Goal: Navigation & Orientation: Find specific page/section

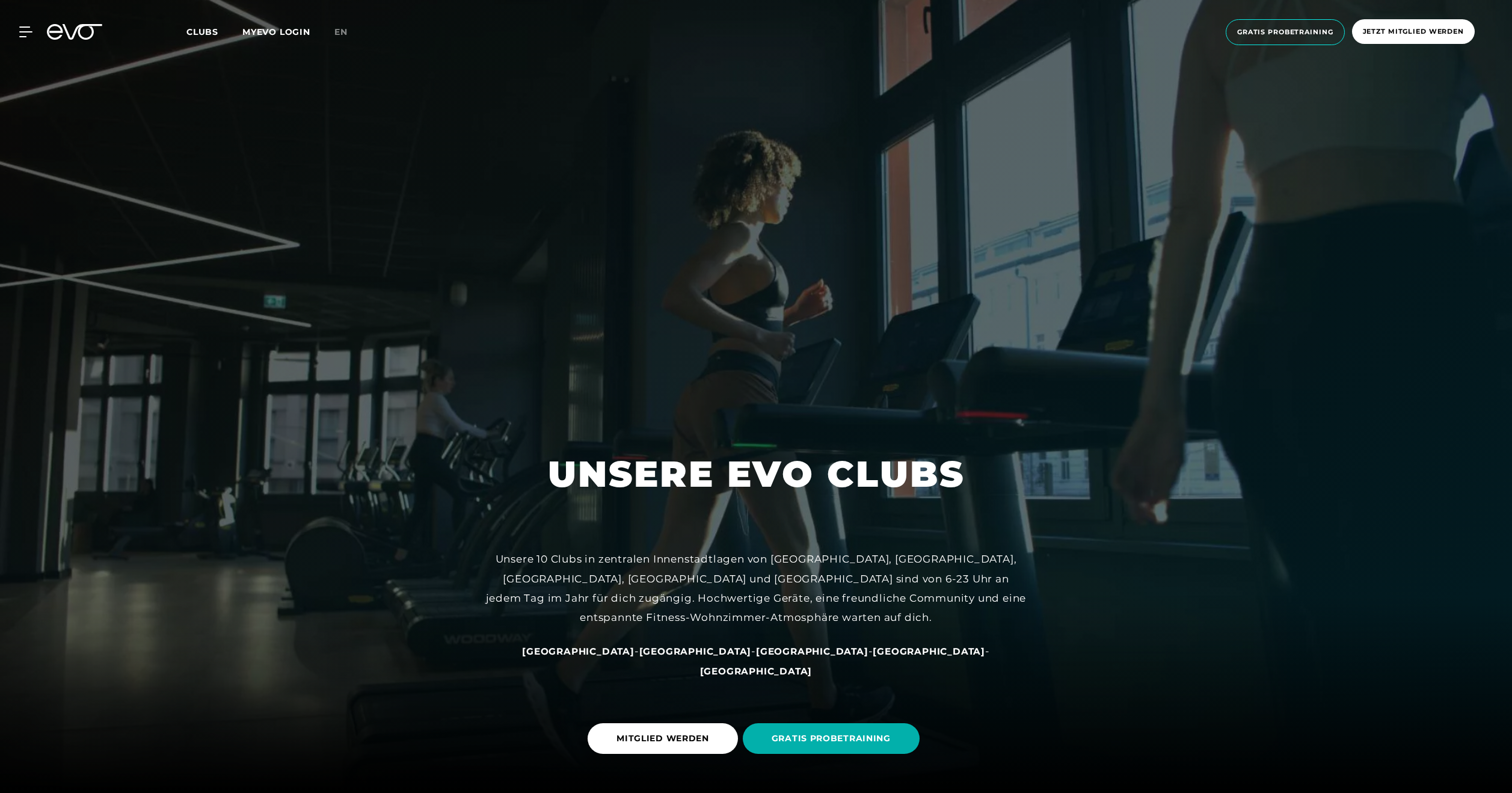
click at [198, 28] on span "Clubs" at bounding box center [202, 32] width 32 height 11
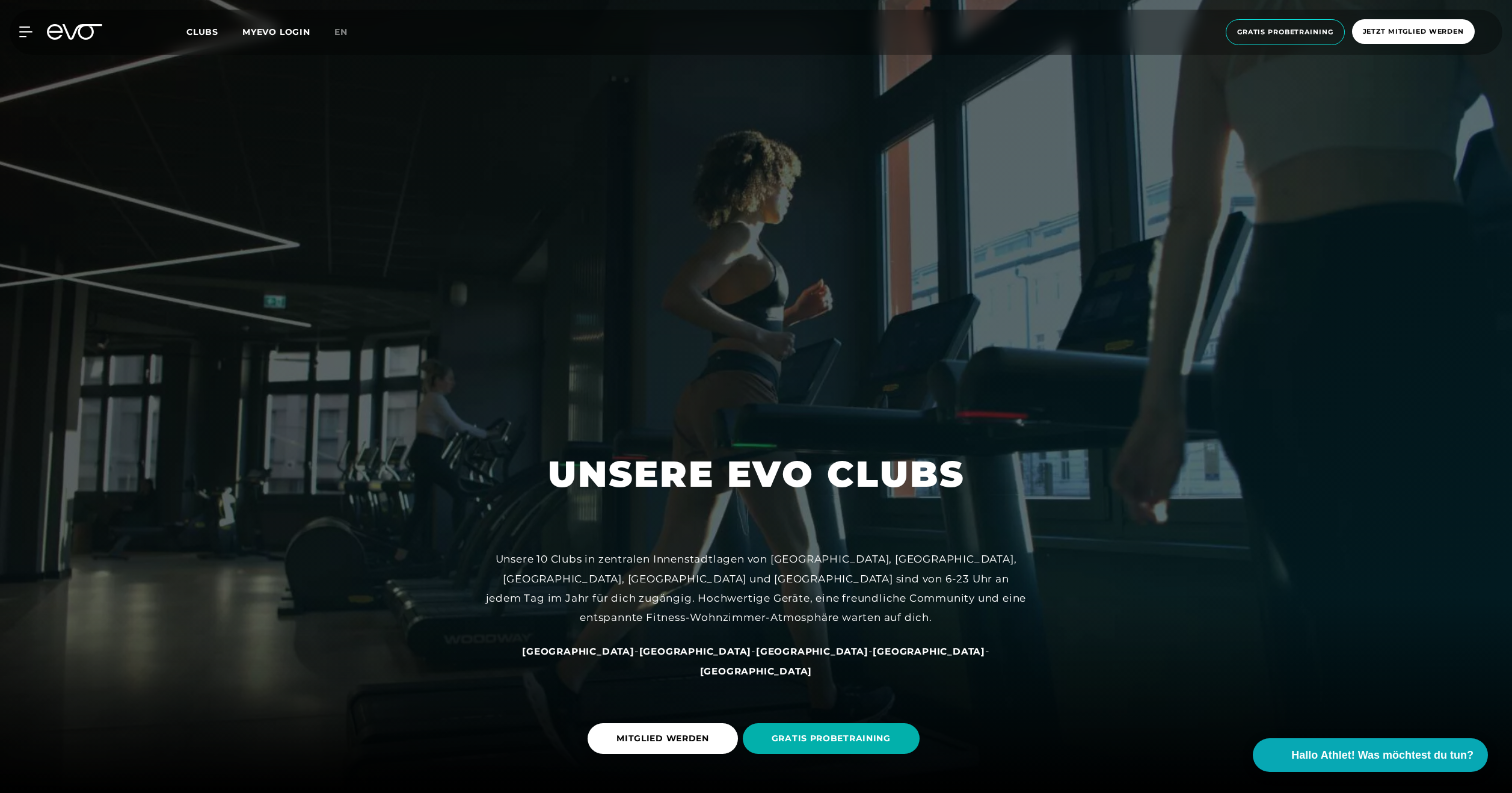
scroll to position [301, 0]
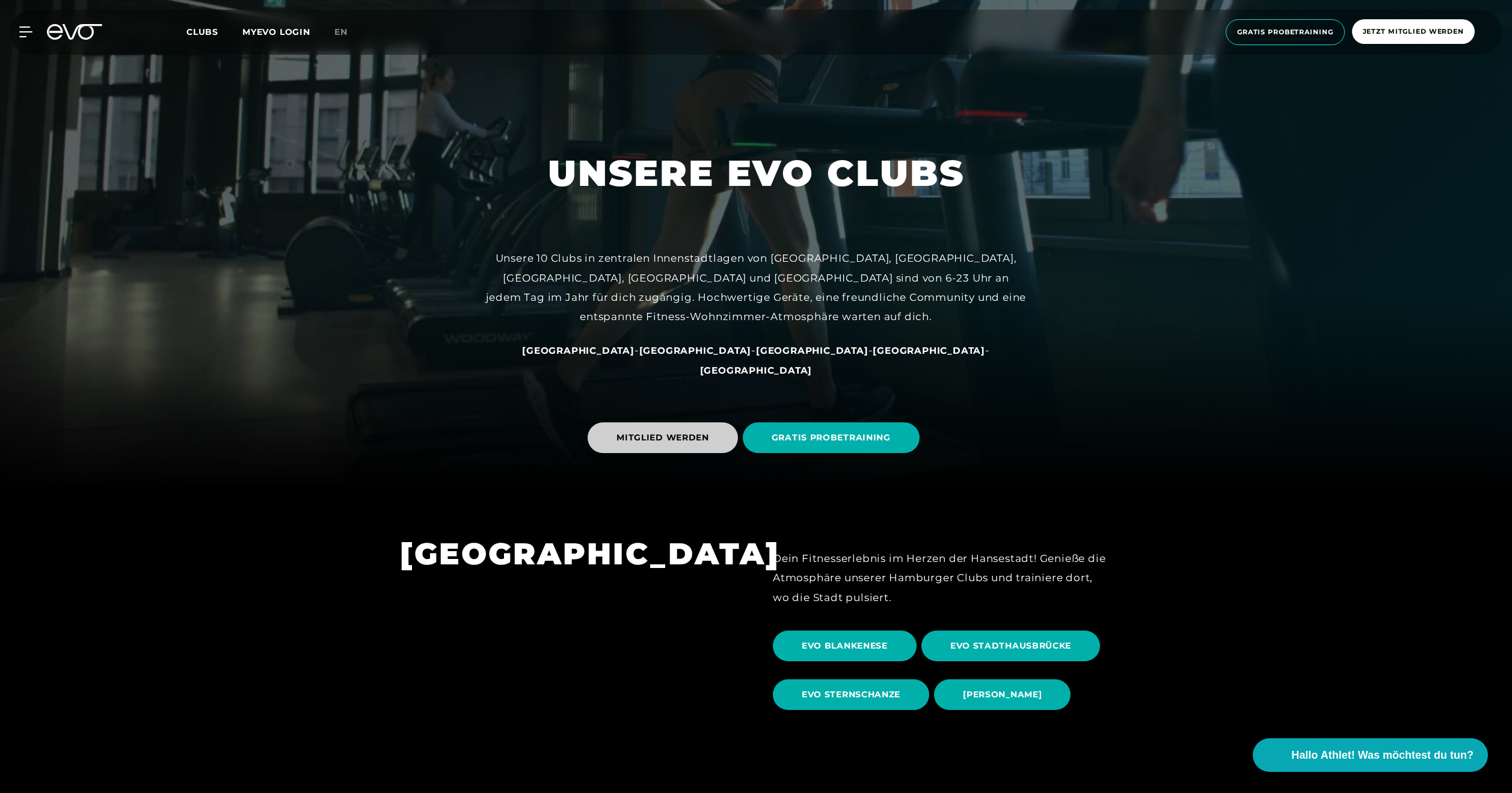
click at [617, 441] on span "MITGLIED WERDEN" at bounding box center [663, 438] width 150 height 31
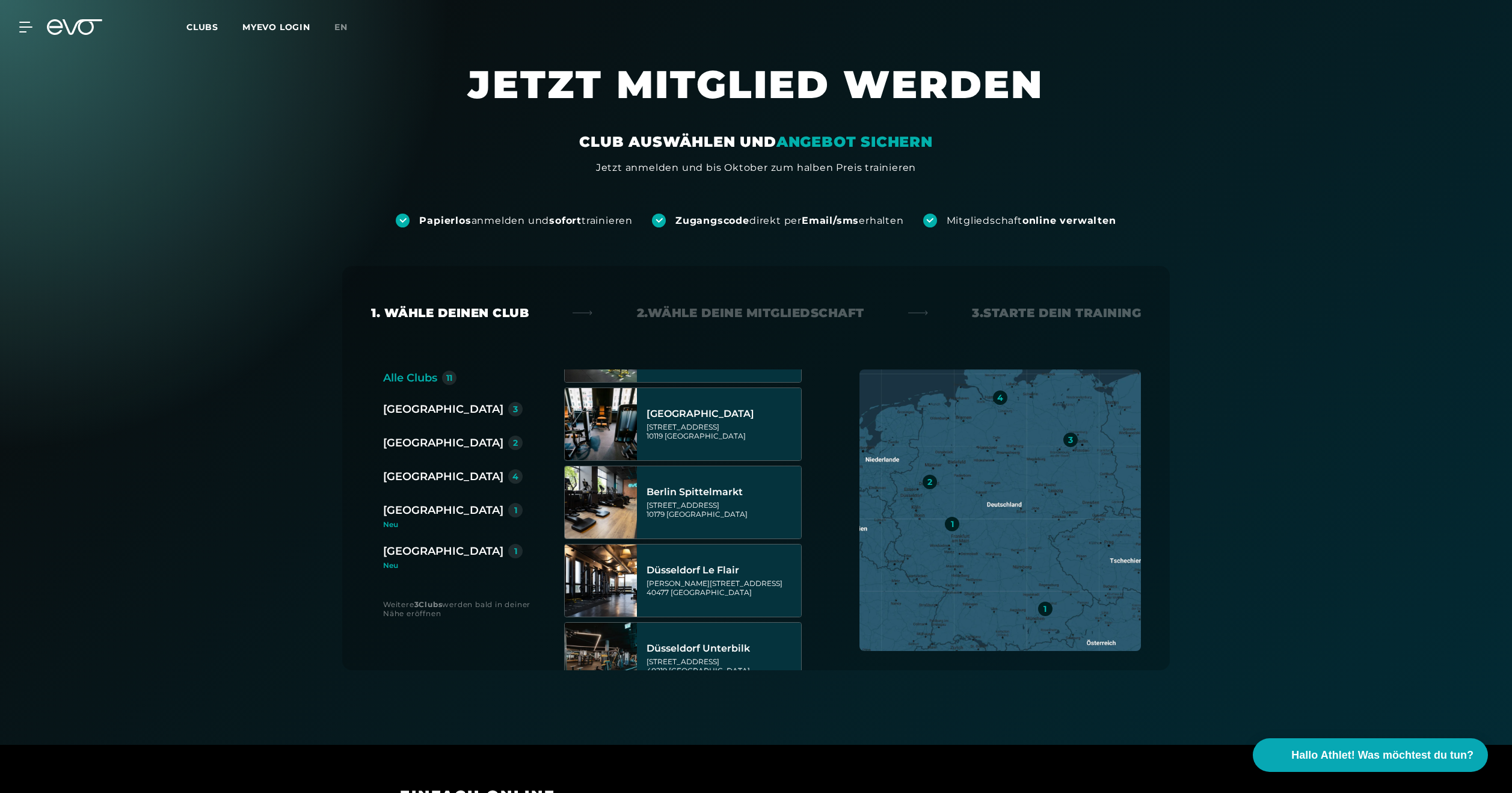
click at [189, 27] on span "Clubs" at bounding box center [202, 27] width 32 height 11
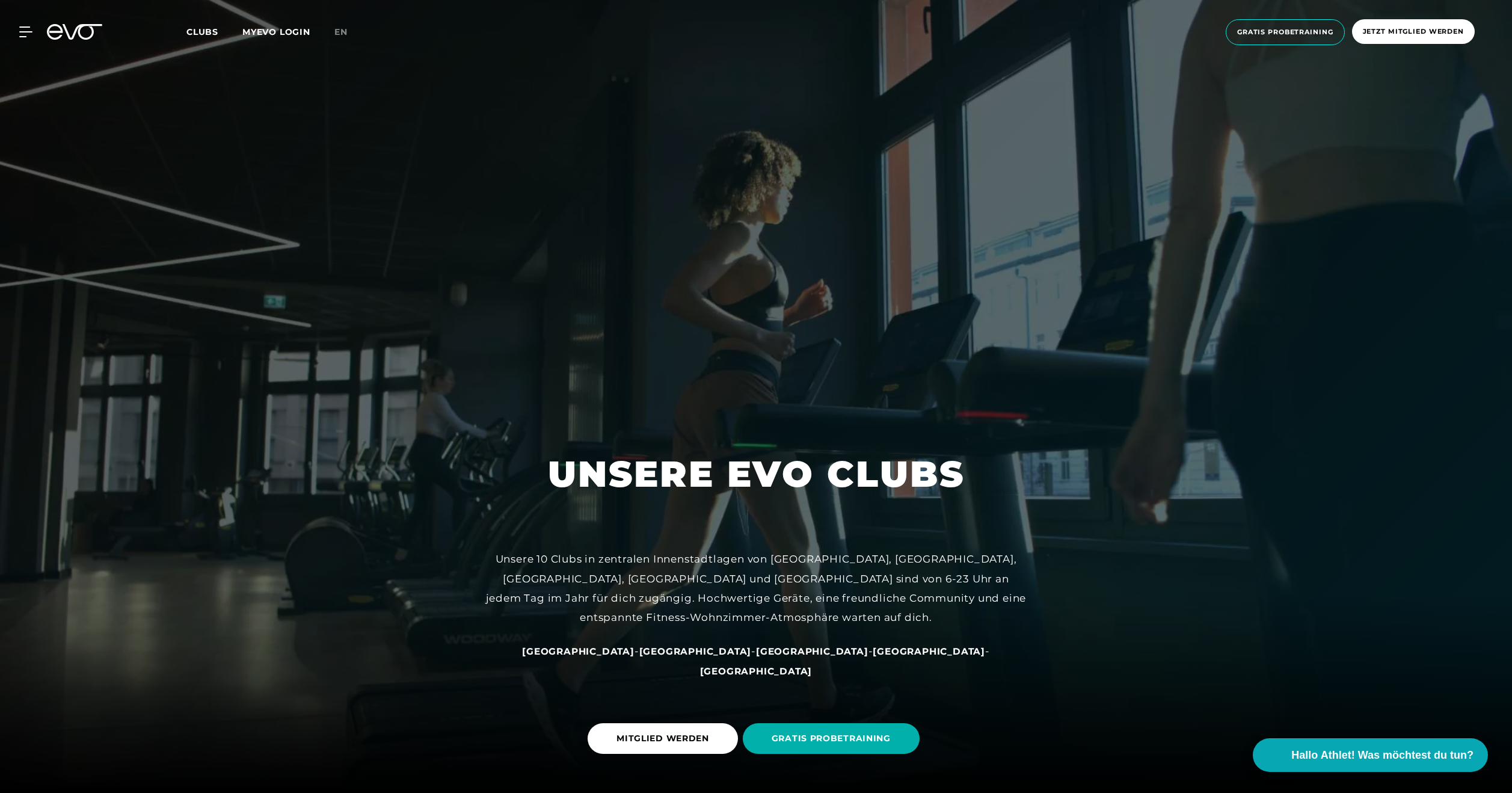
click at [344, 26] on link "en" at bounding box center [348, 32] width 28 height 14
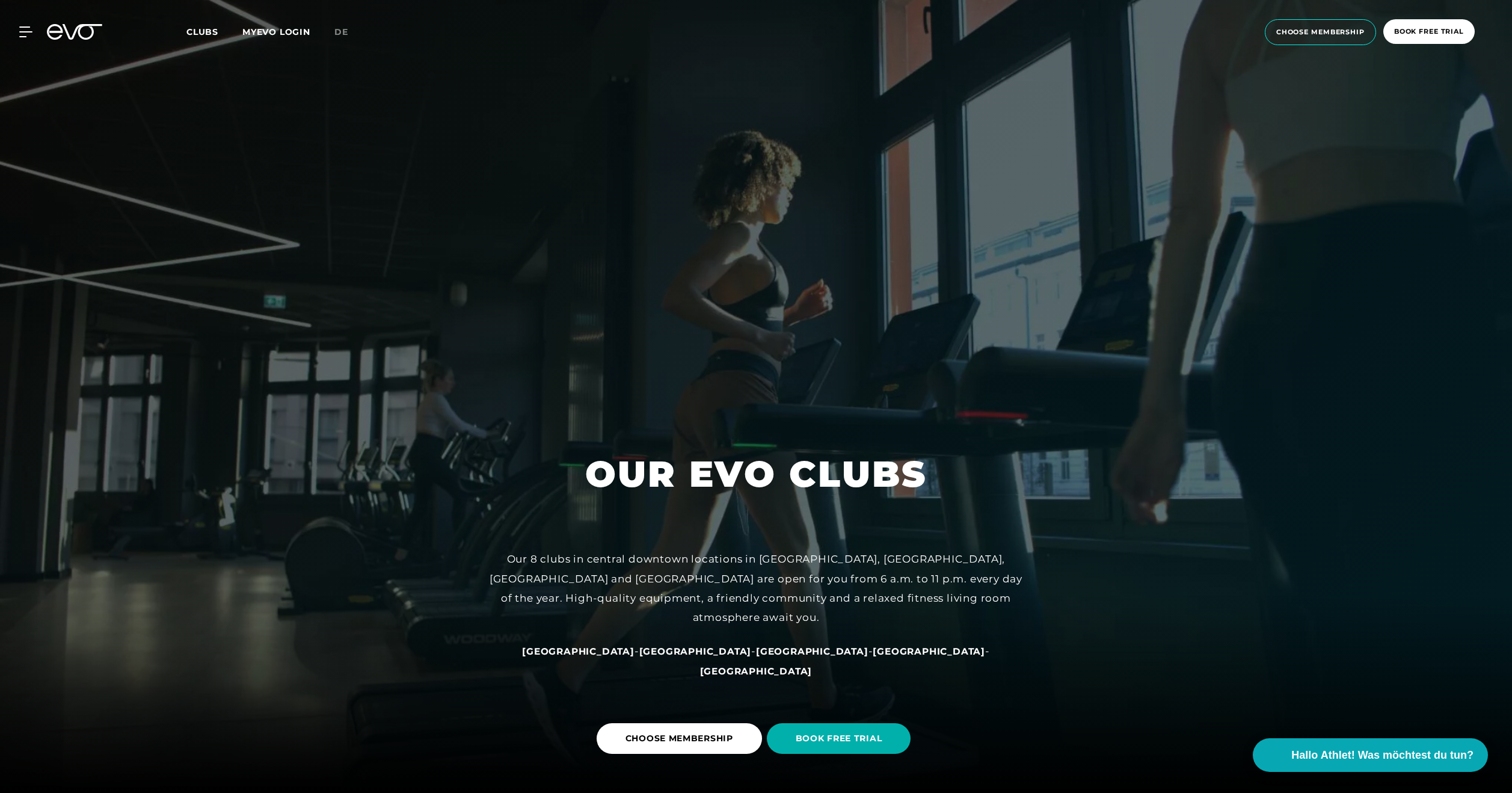
click at [344, 31] on span "de" at bounding box center [341, 32] width 14 height 11
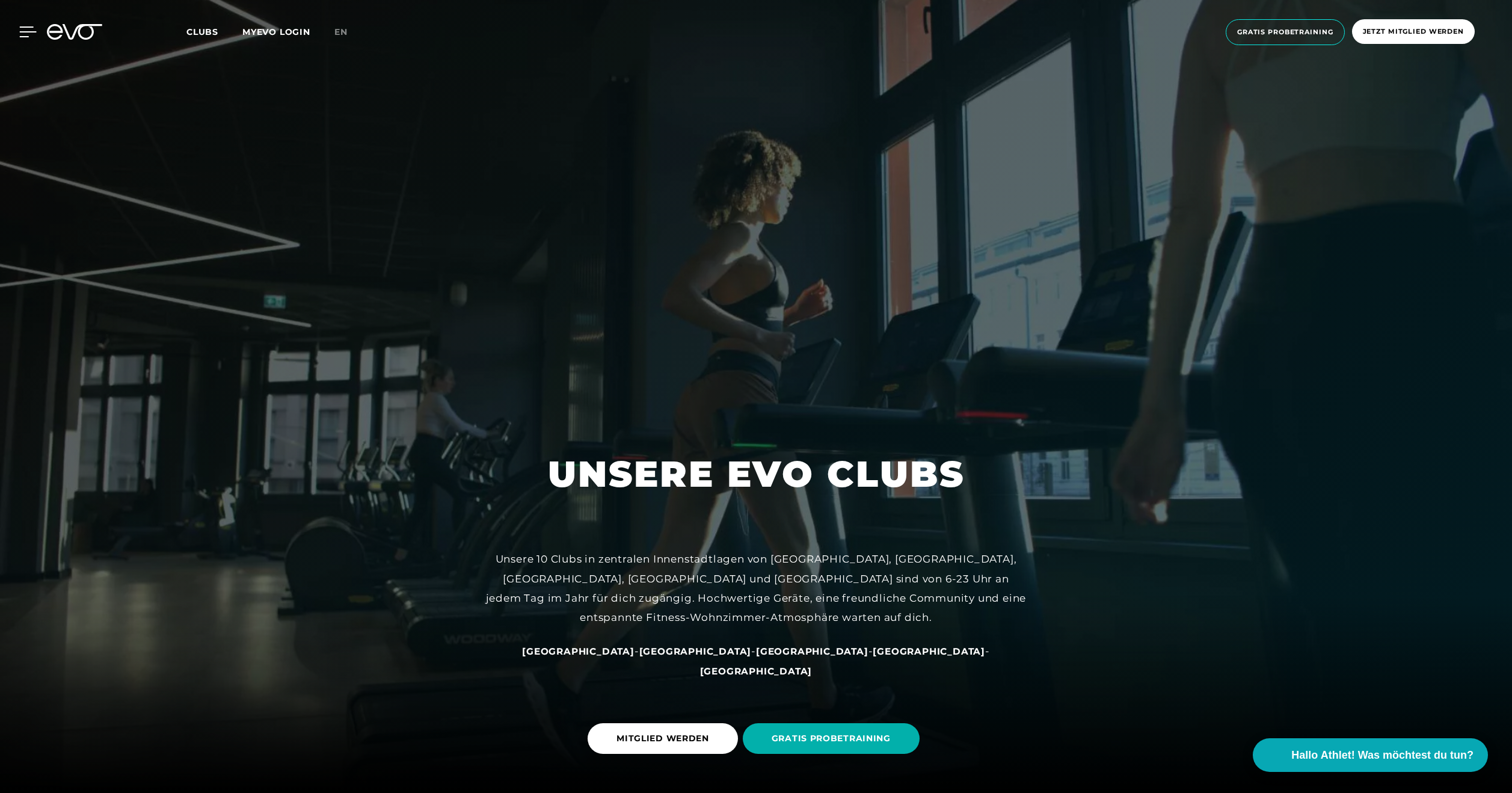
click at [25, 29] on icon at bounding box center [28, 32] width 17 height 11
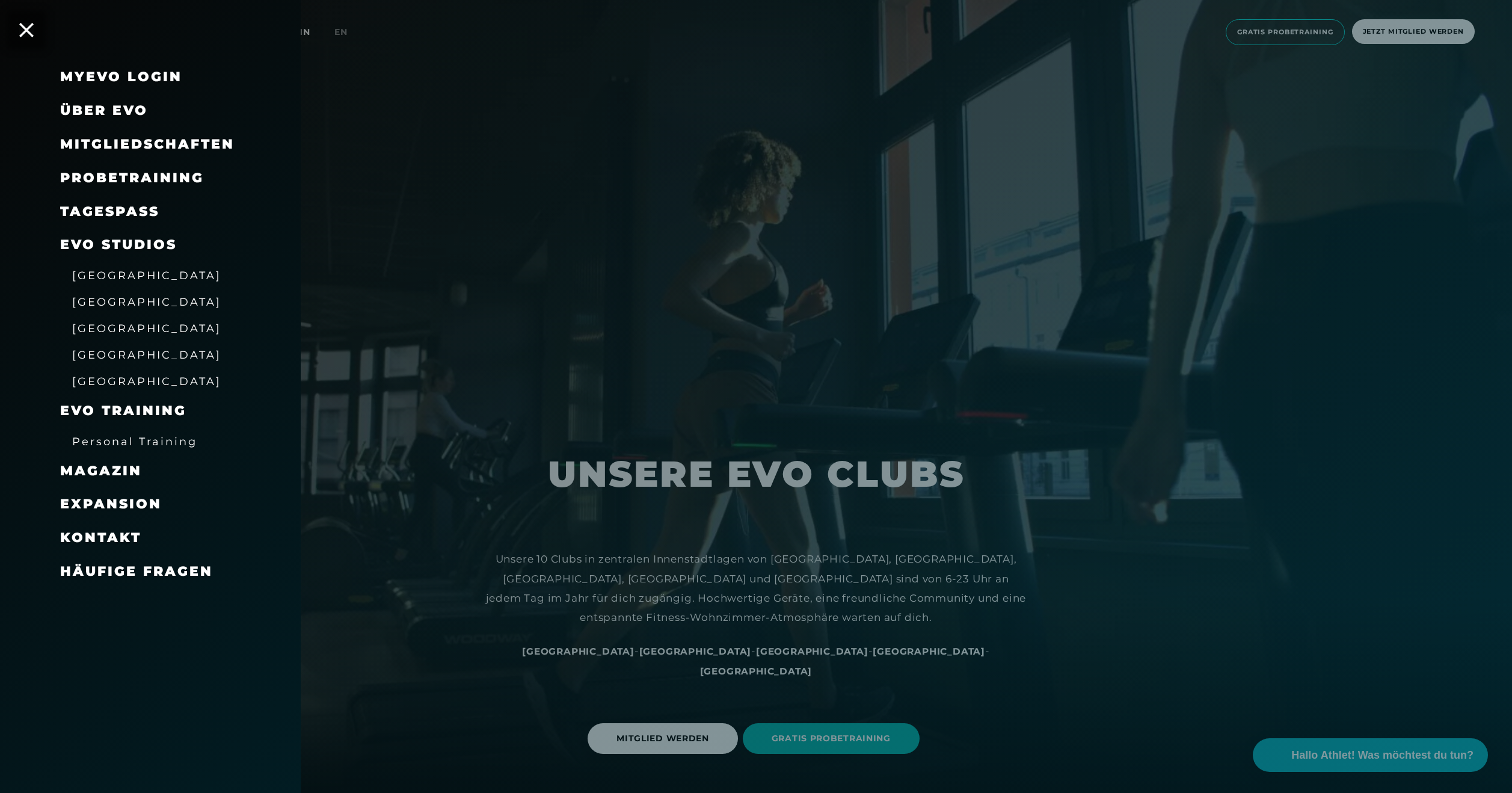
click at [92, 71] on link "MyEVO Login" at bounding box center [122, 77] width 122 height 16
